Goal: Task Accomplishment & Management: Complete application form

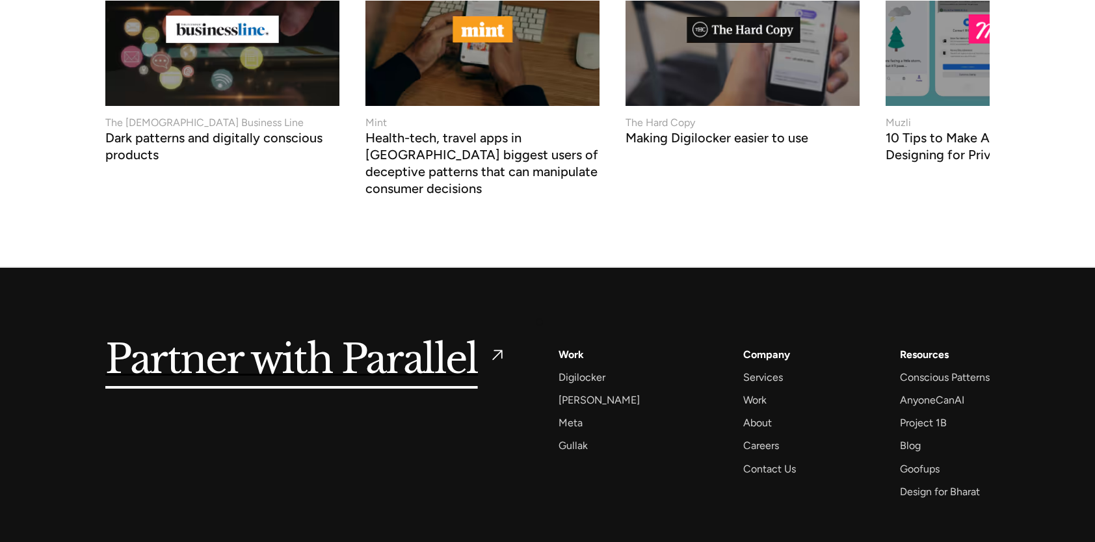
scroll to position [5584, 0]
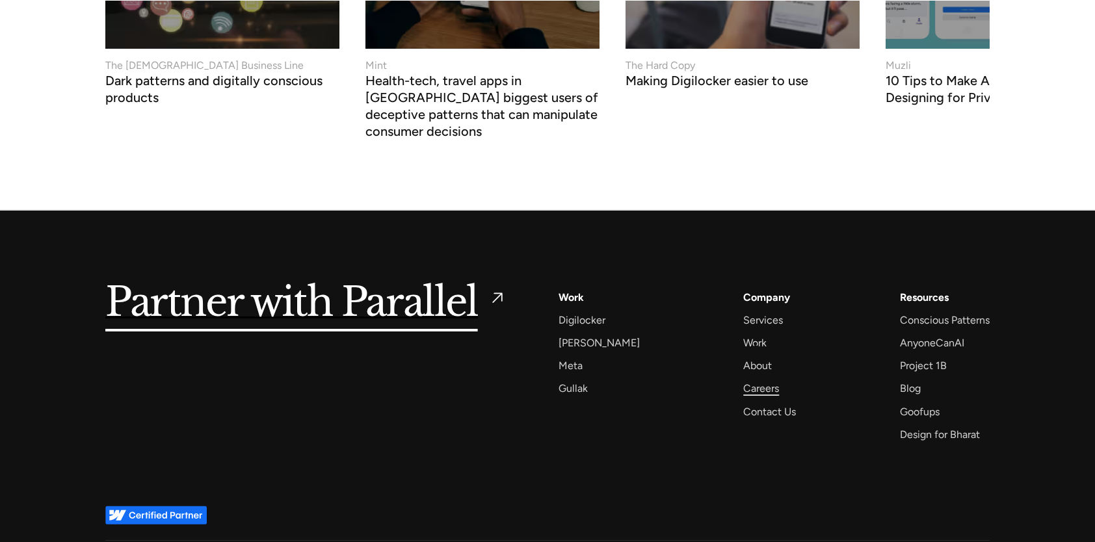
click at [755, 380] on div "Careers" at bounding box center [761, 389] width 36 height 18
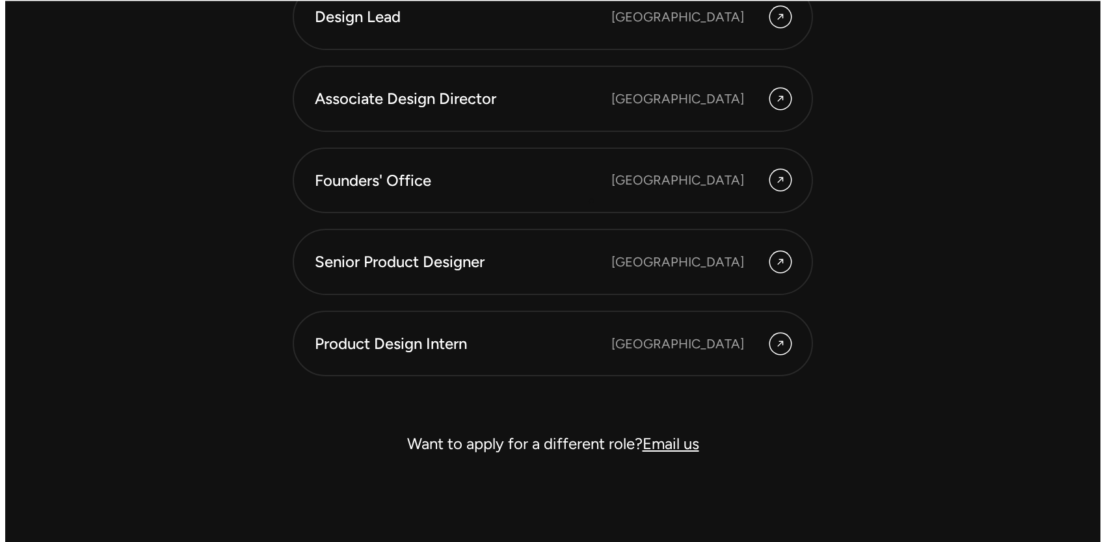
scroll to position [3728, 0]
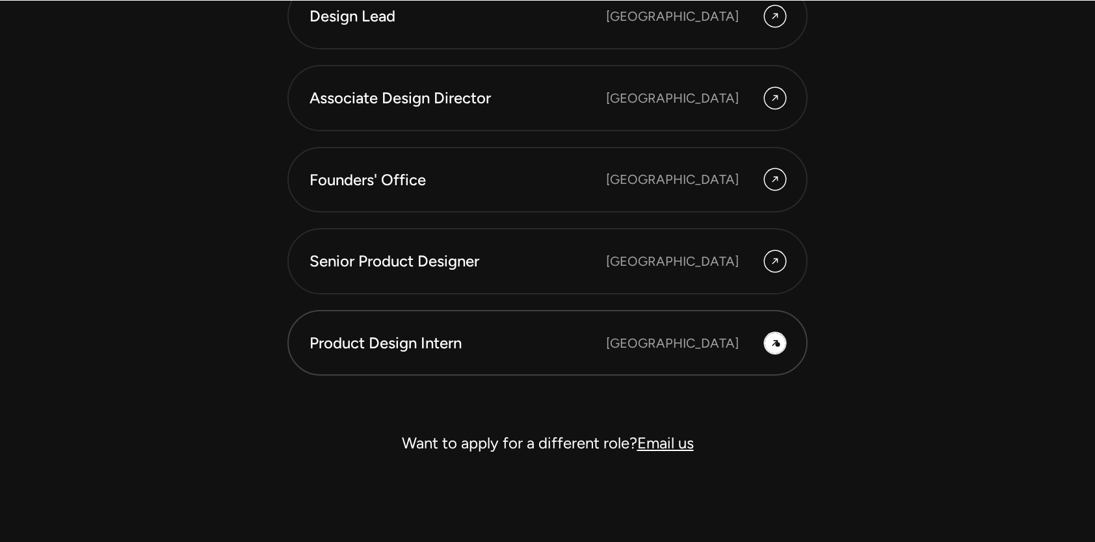
click at [778, 345] on icon at bounding box center [775, 343] width 10 height 16
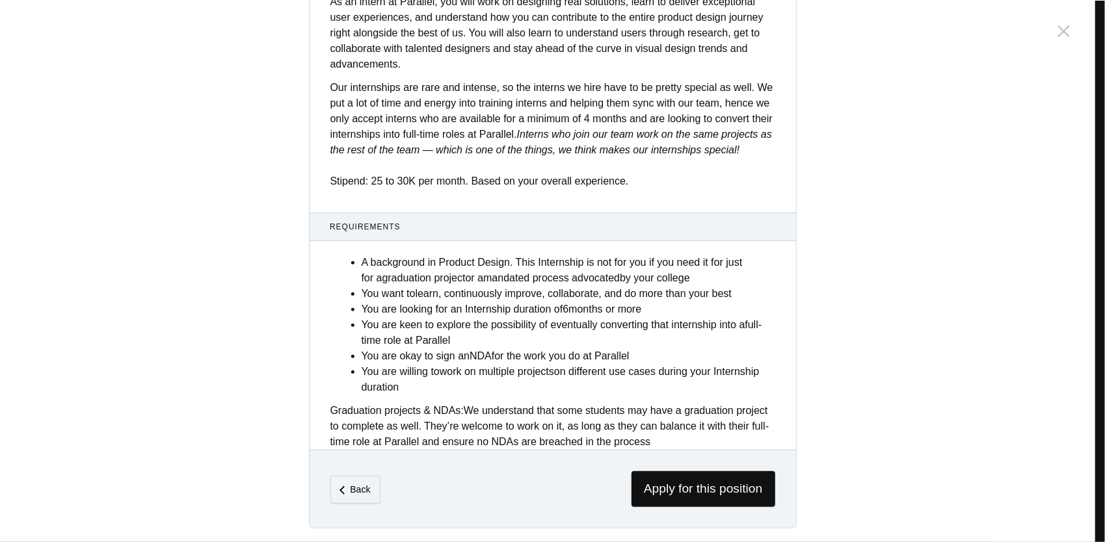
scroll to position [441, 0]
click at [675, 499] on span "Apply for this position" at bounding box center [703, 489] width 144 height 36
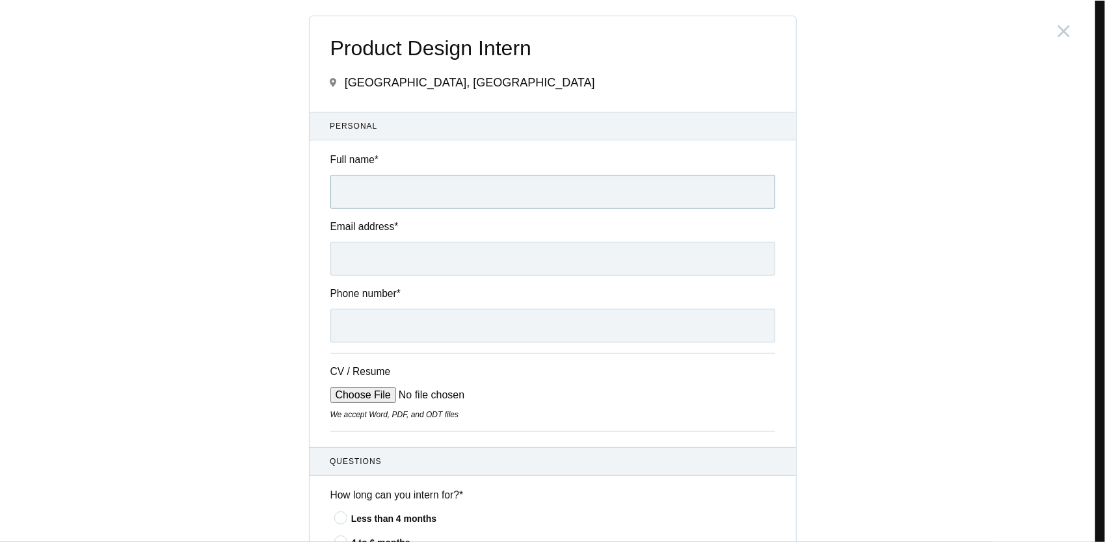
click at [403, 202] on input "Full name *" at bounding box center [552, 192] width 445 height 34
type input "Sandhya BS"
type input "[EMAIL_ADDRESS][DOMAIN_NAME]"
click at [412, 324] on input "Phone number *" at bounding box center [552, 326] width 445 height 34
type input "8197567092"
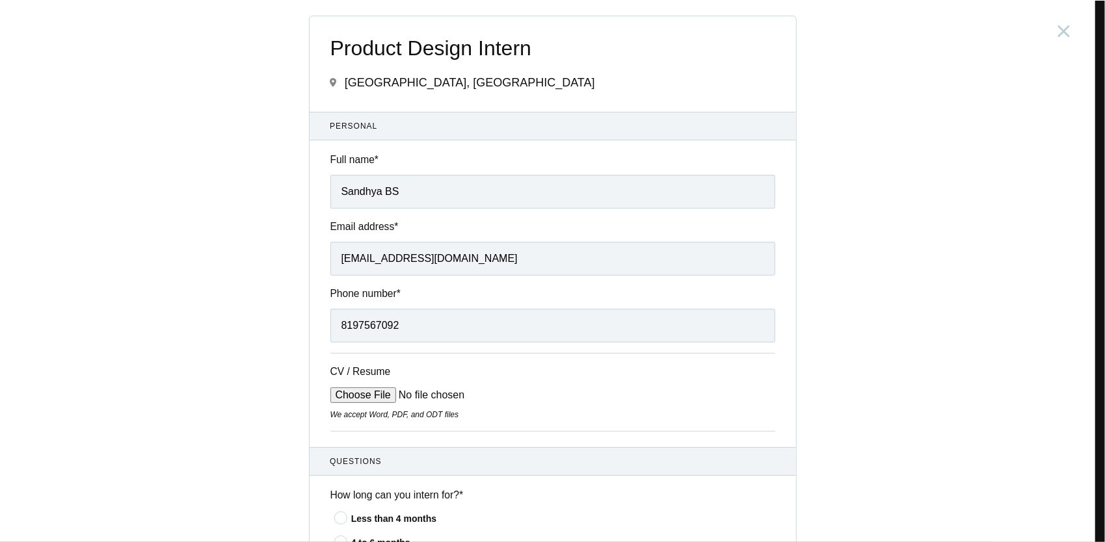
click at [371, 391] on input "CV / Resume" at bounding box center [428, 395] width 197 height 16
click at [373, 387] on input "CV / Resume" at bounding box center [428, 395] width 197 height 16
type input "C:\fakepath\sandhya_resume.pdf"
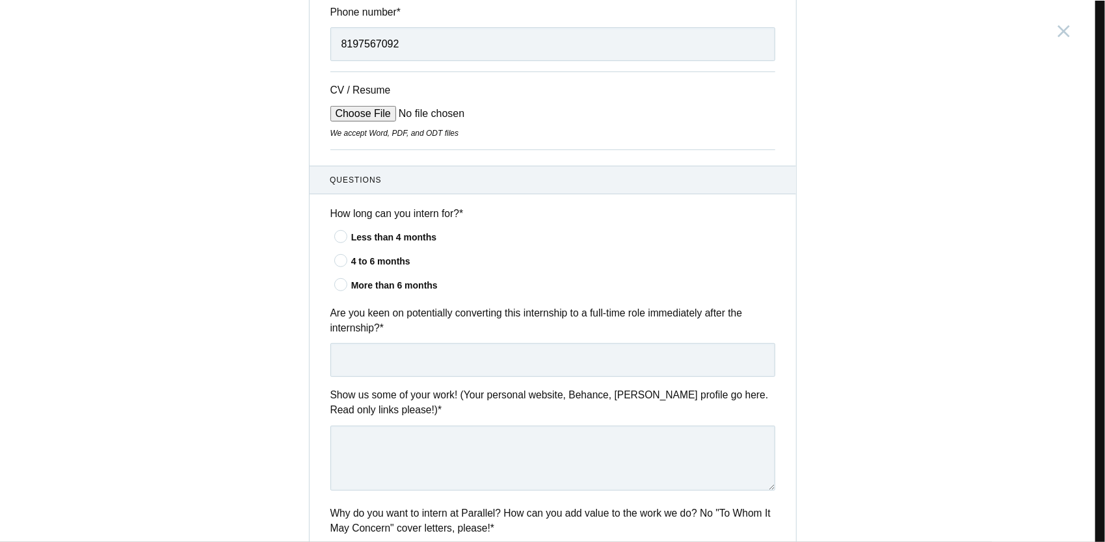
scroll to position [287, 0]
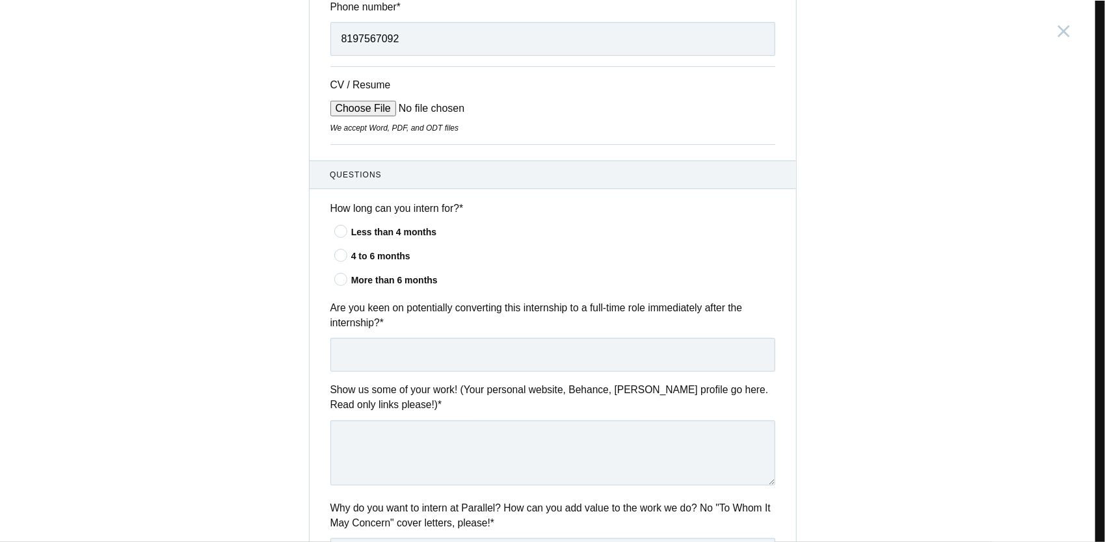
click at [334, 227] on icon at bounding box center [341, 231] width 24 height 8
click at [0, 0] on input"] "Less than 4 months" at bounding box center [0, 0] width 0 height 0
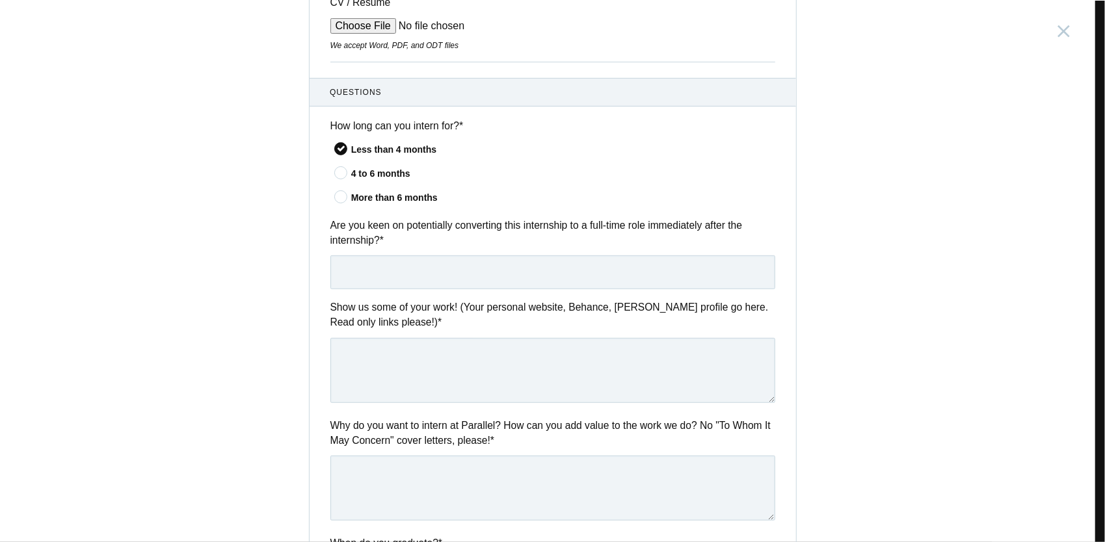
scroll to position [370, 0]
click at [393, 264] on input "text" at bounding box center [552, 272] width 445 height 34
type input "Yes"
click at [458, 360] on textarea at bounding box center [552, 369] width 445 height 65
click at [518, 352] on textarea at bounding box center [552, 369] width 445 height 65
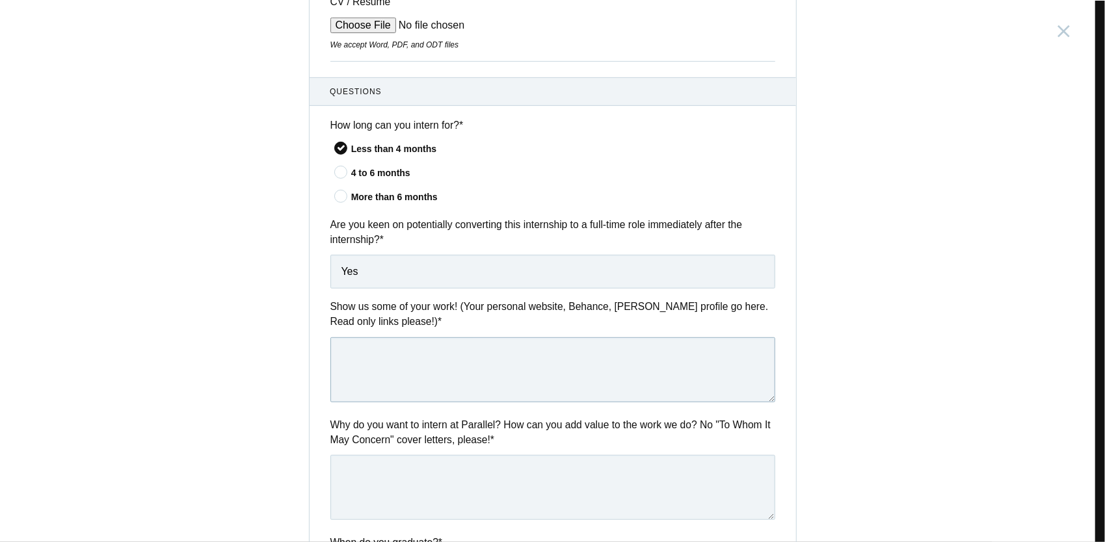
paste textarea "[URL][DOMAIN_NAME]"
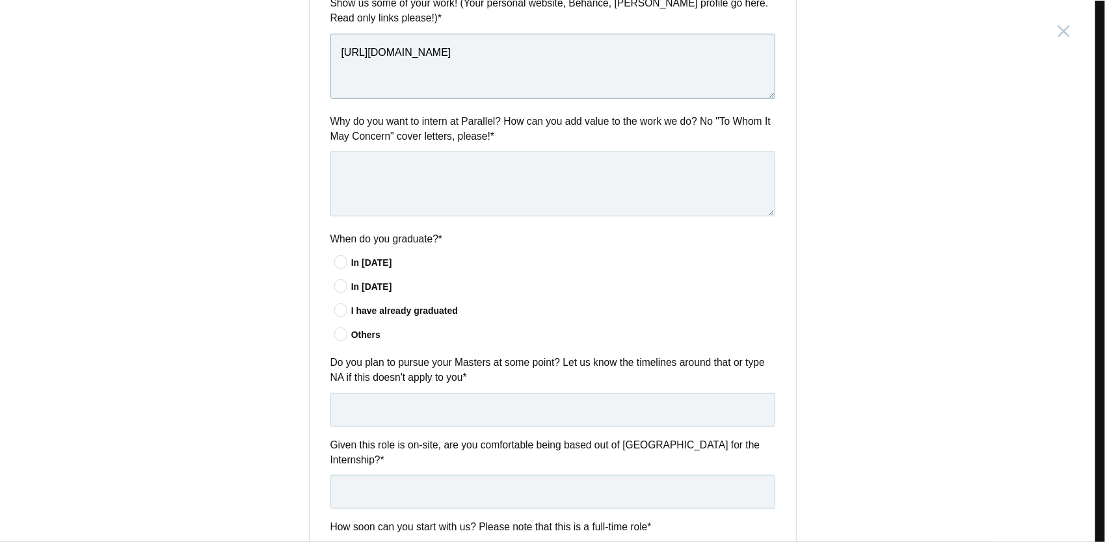
scroll to position [674, 0]
type textarea "[URL][DOMAIN_NAME]"
click at [339, 311] on icon at bounding box center [341, 310] width 24 height 8
click at [0, 0] on input"] "I have already graduated" at bounding box center [0, 0] width 0 height 0
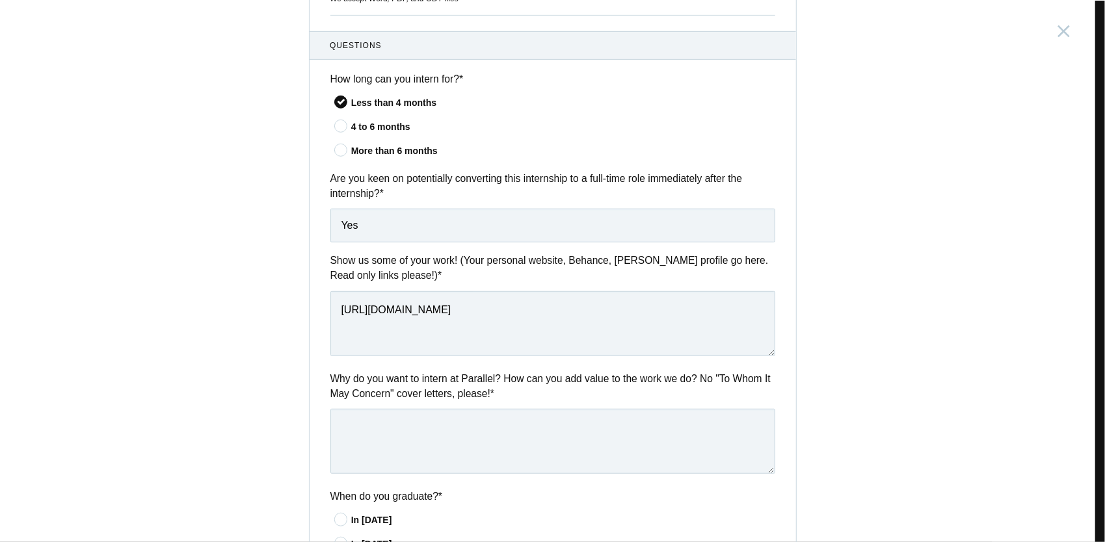
scroll to position [419, 0]
